Goal: Information Seeking & Learning: Learn about a topic

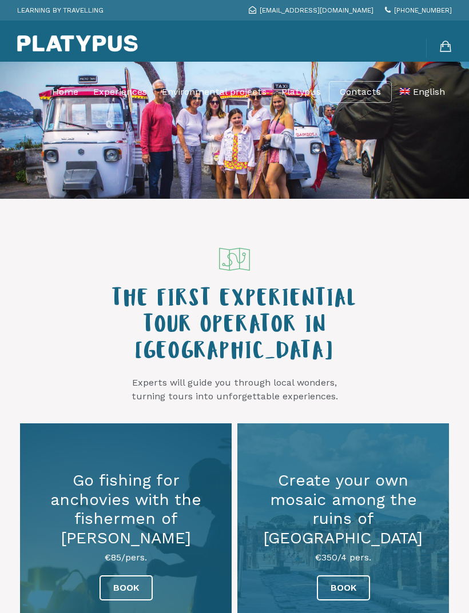
click at [110, 93] on link "Experiences" at bounding box center [120, 92] width 54 height 29
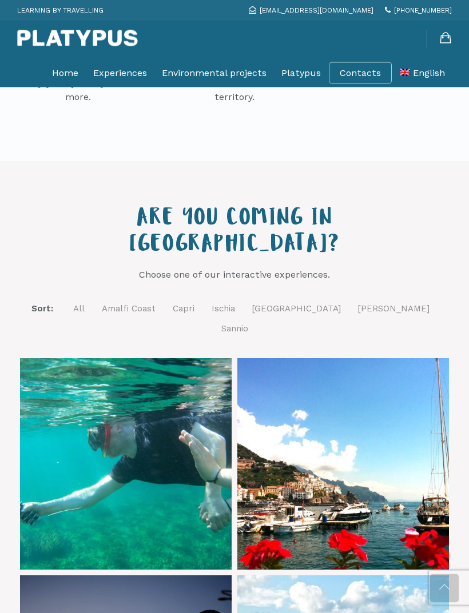
scroll to position [349, 0]
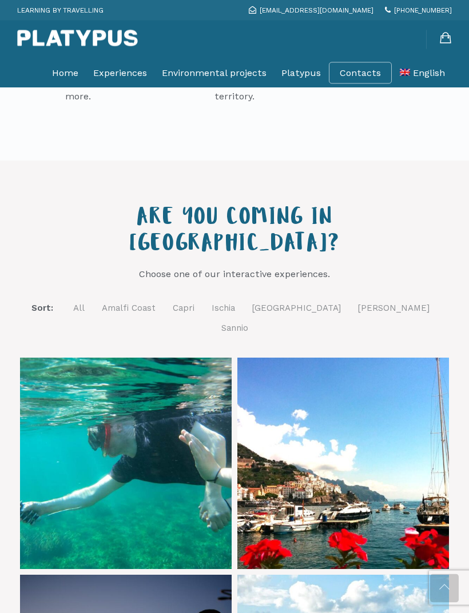
click at [235, 302] on link "Ischia" at bounding box center [222, 309] width 23 height 14
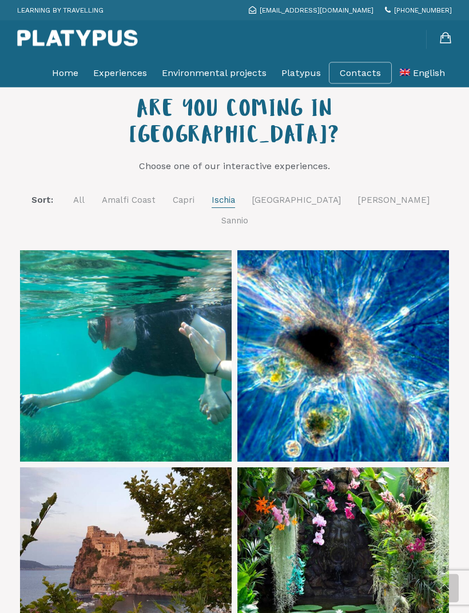
scroll to position [457, 0]
click at [411, 265] on link at bounding box center [342, 355] width 211 height 211
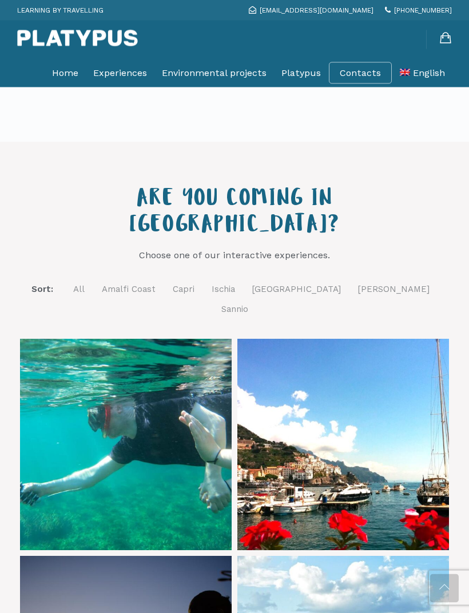
scroll to position [365, 0]
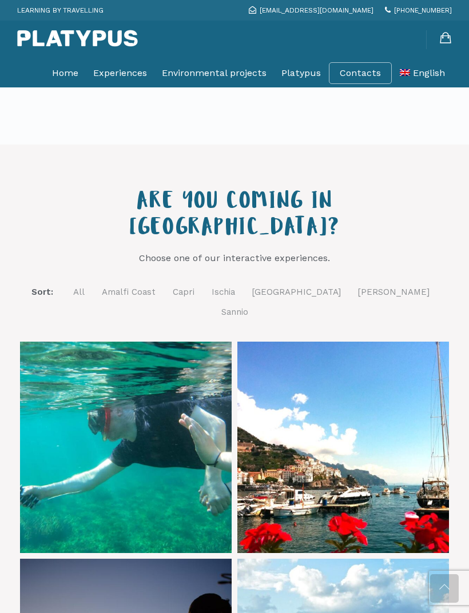
click at [235, 285] on link "Ischia" at bounding box center [222, 292] width 23 height 14
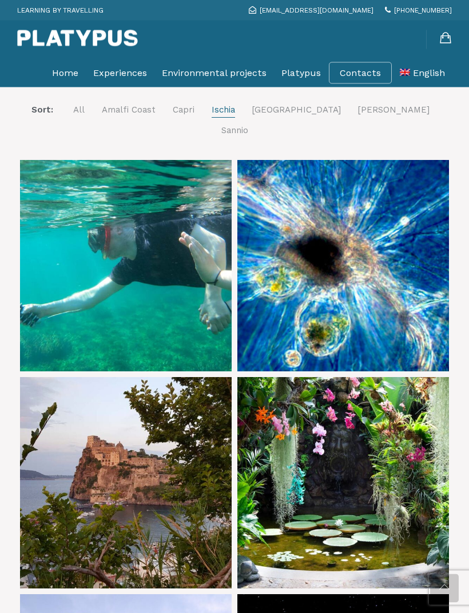
scroll to position [547, 0]
click at [60, 481] on link at bounding box center [125, 482] width 211 height 211
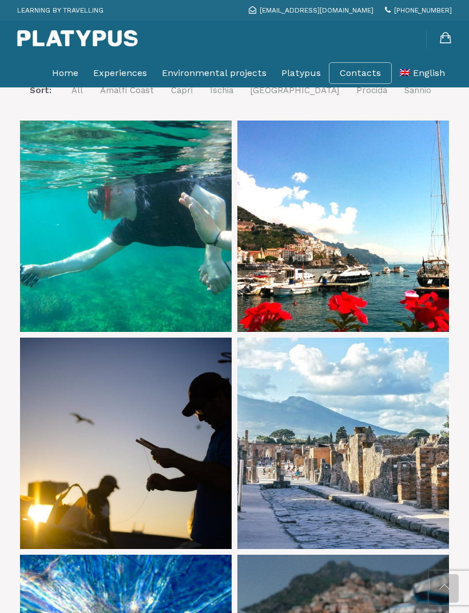
scroll to position [559, 0]
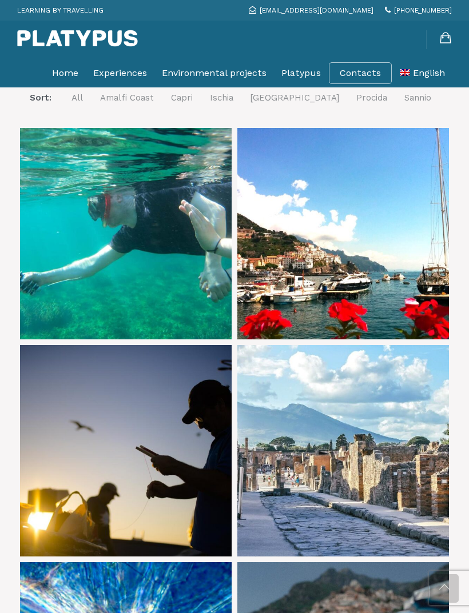
click at [111, 70] on link "Experiences" at bounding box center [120, 73] width 54 height 29
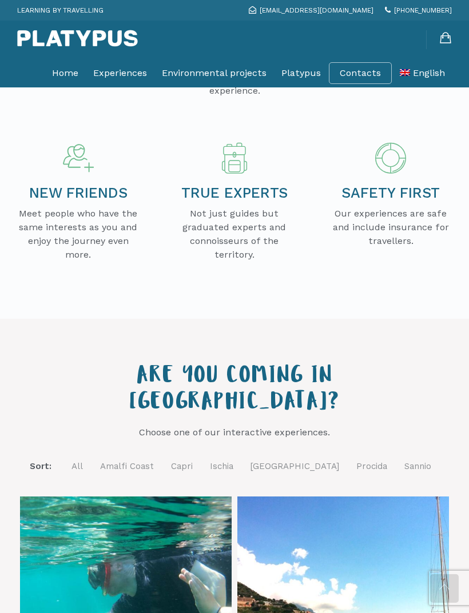
scroll to position [260, 0]
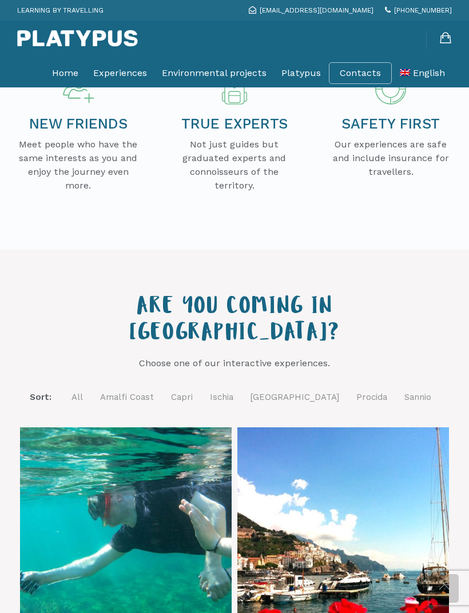
click at [233, 390] on link "Ischia" at bounding box center [221, 397] width 23 height 14
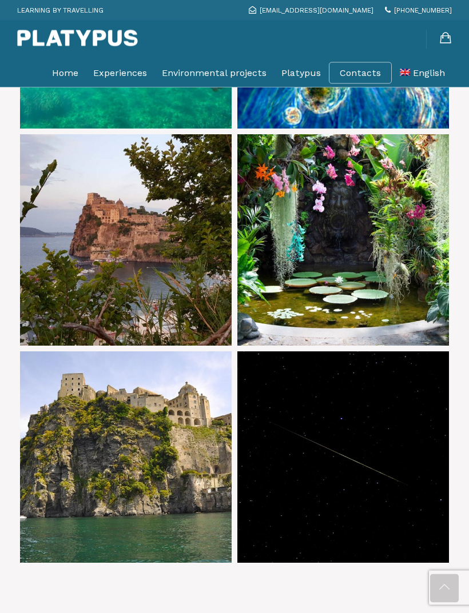
scroll to position [771, 0]
click at [49, 475] on link at bounding box center [125, 456] width 211 height 211
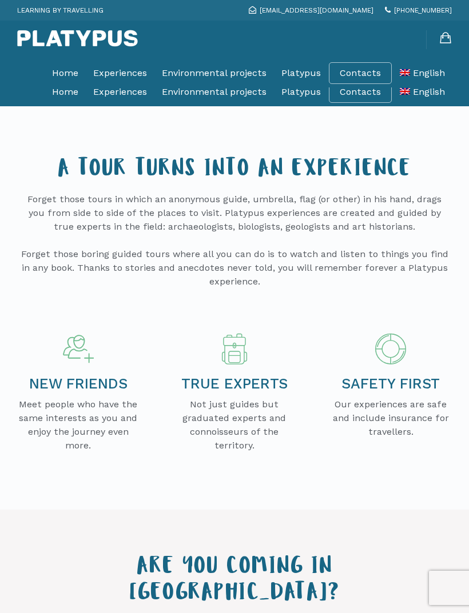
scroll to position [808, 0]
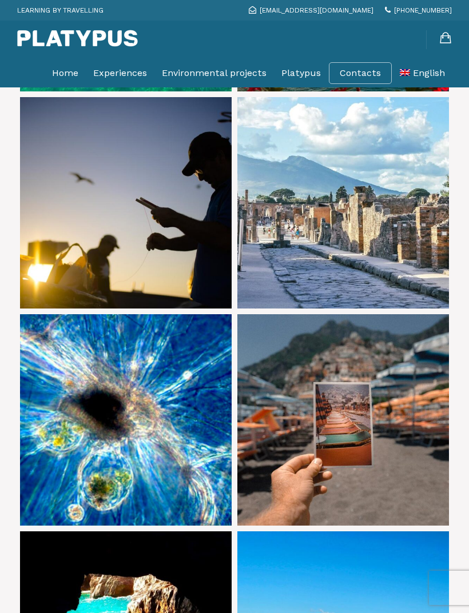
click at [121, 75] on link "Experiences" at bounding box center [120, 73] width 54 height 29
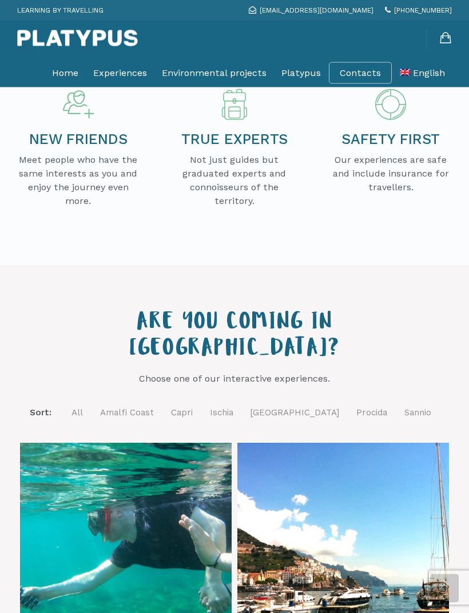
click at [287, 406] on link "Naples" at bounding box center [294, 413] width 89 height 14
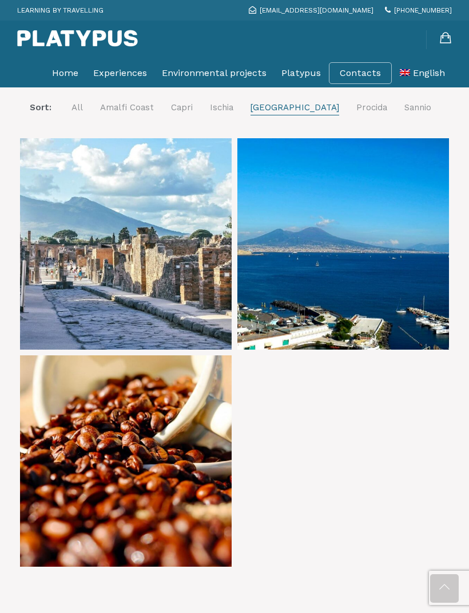
scroll to position [562, 0]
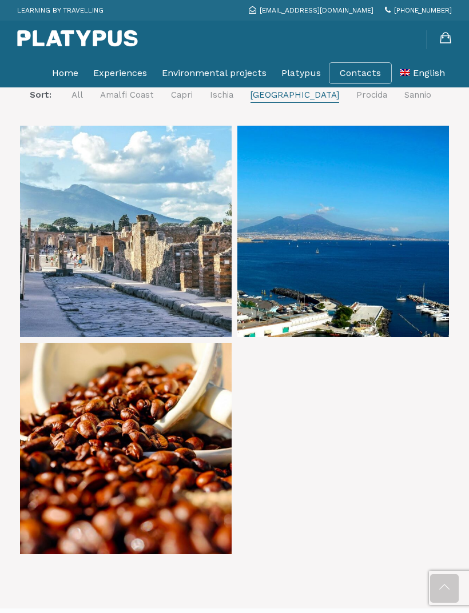
click at [102, 219] on link at bounding box center [125, 231] width 211 height 211
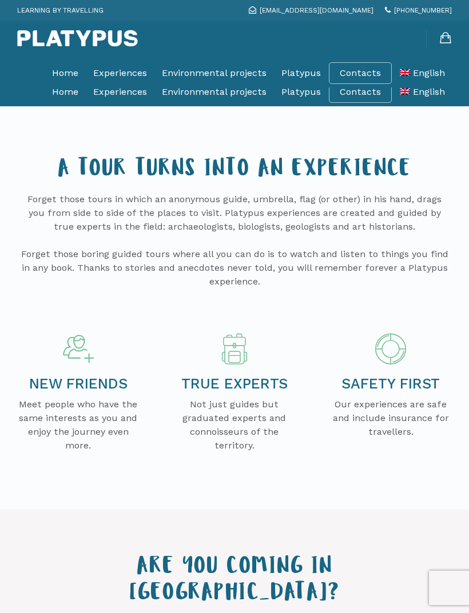
scroll to position [599, 0]
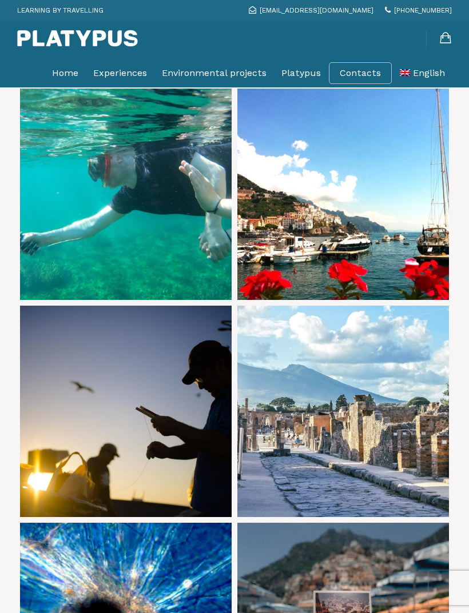
click at [139, 74] on link "Experiences" at bounding box center [120, 73] width 54 height 29
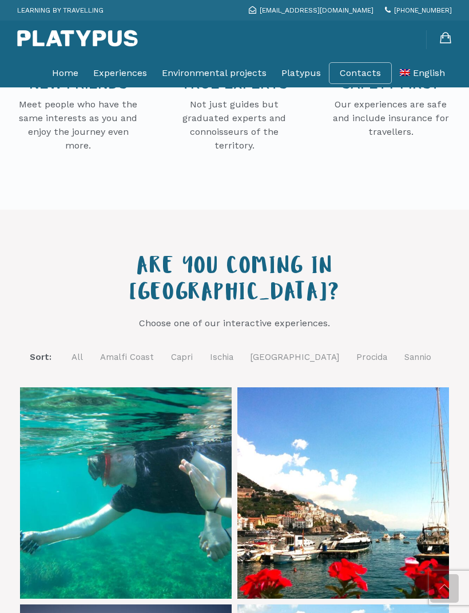
scroll to position [303, 0]
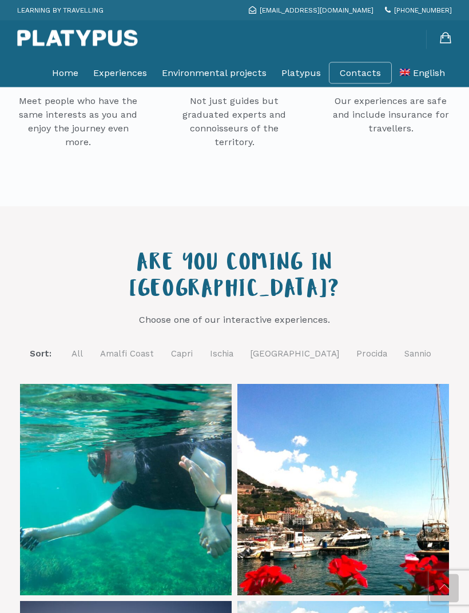
click at [292, 347] on link "[GEOGRAPHIC_DATA]" at bounding box center [294, 354] width 89 height 14
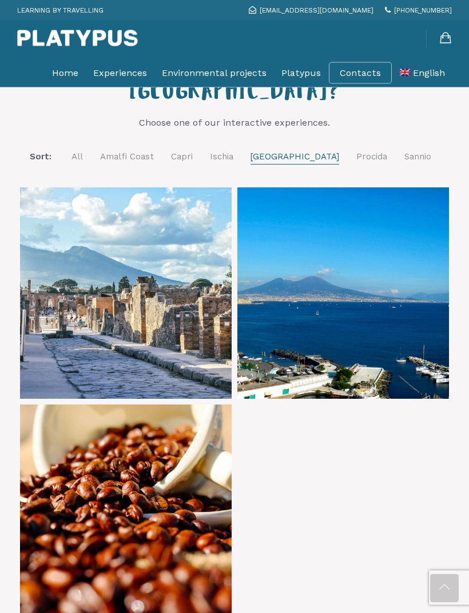
scroll to position [501, 0]
click at [375, 292] on link at bounding box center [342, 292] width 211 height 211
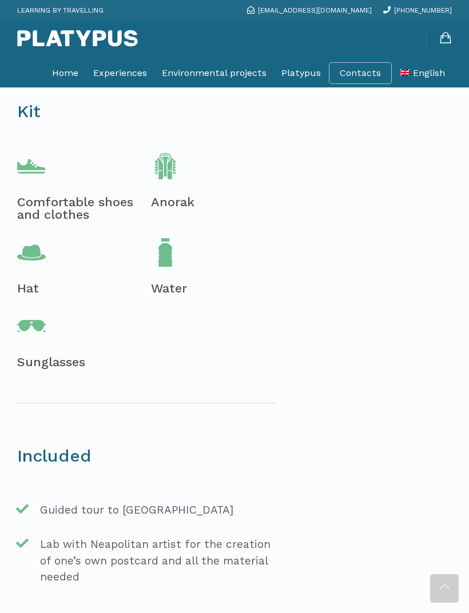
scroll to position [841, 0]
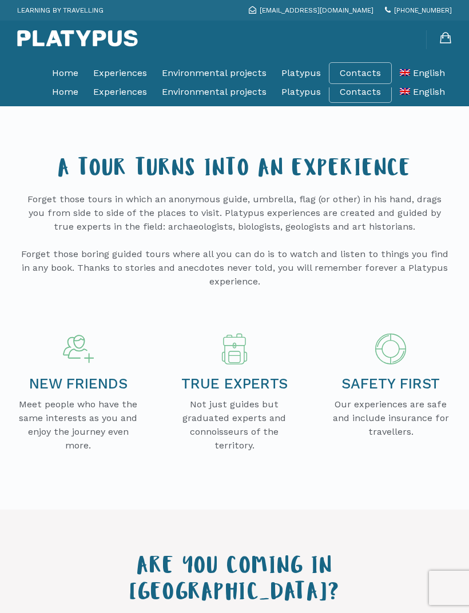
scroll to position [537, 0]
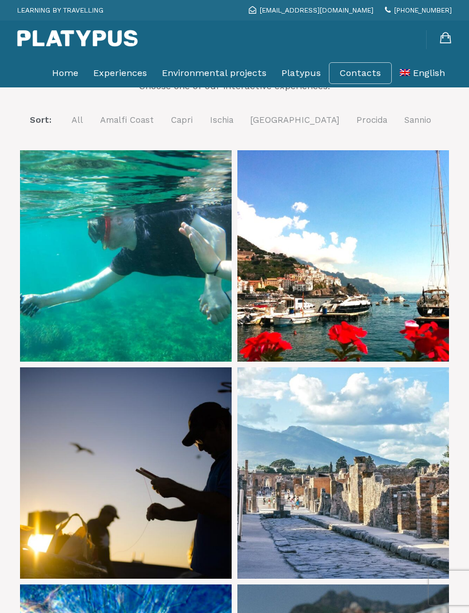
click at [356, 113] on link "Procida" at bounding box center [371, 120] width 31 height 14
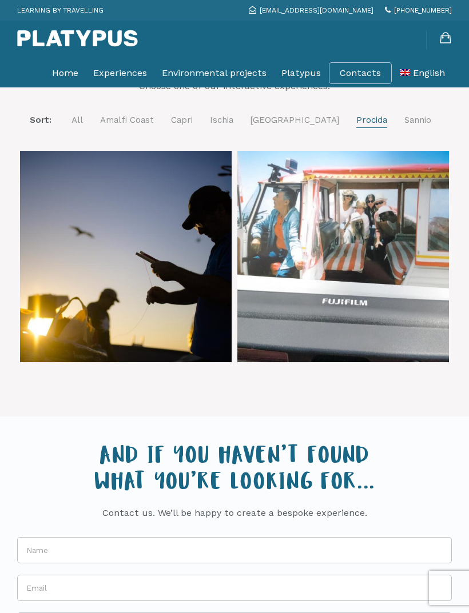
click at [61, 299] on link at bounding box center [125, 256] width 211 height 211
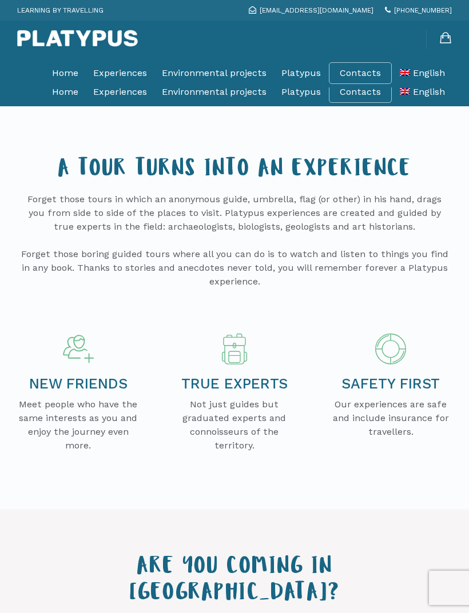
scroll to position [537, 0]
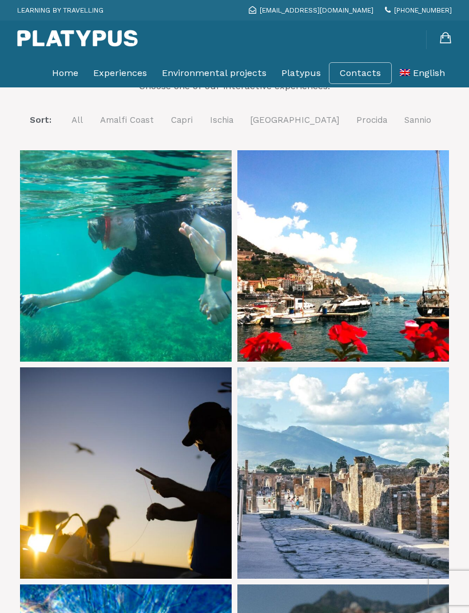
click at [356, 113] on link "Procida" at bounding box center [371, 120] width 31 height 14
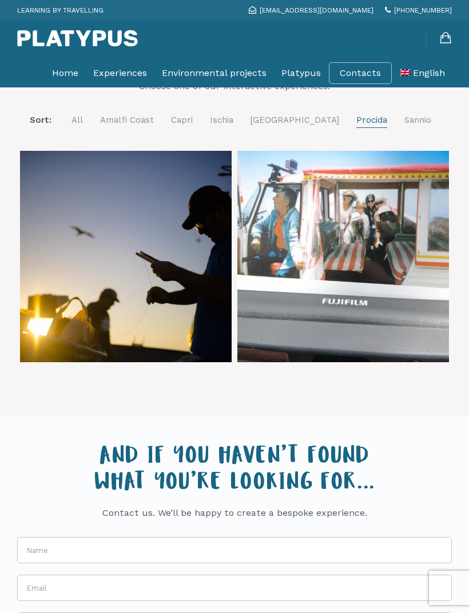
click at [398, 208] on link at bounding box center [342, 256] width 211 height 211
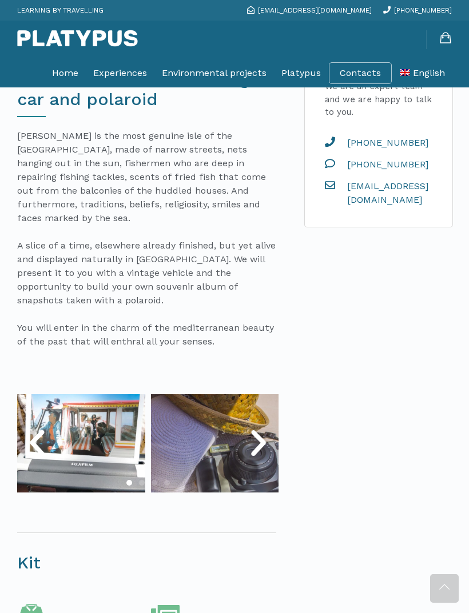
scroll to position [423, 0]
